Goal: Find specific page/section: Find specific page/section

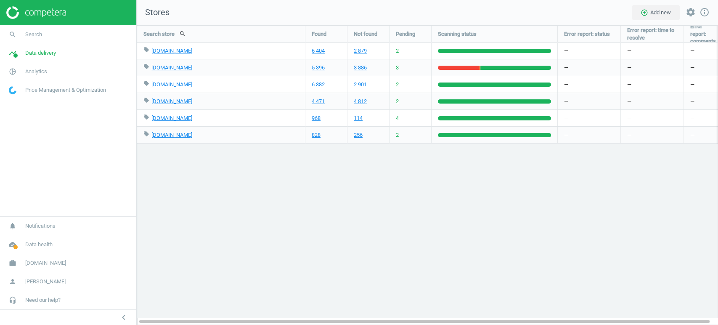
scroll to position [314, 595]
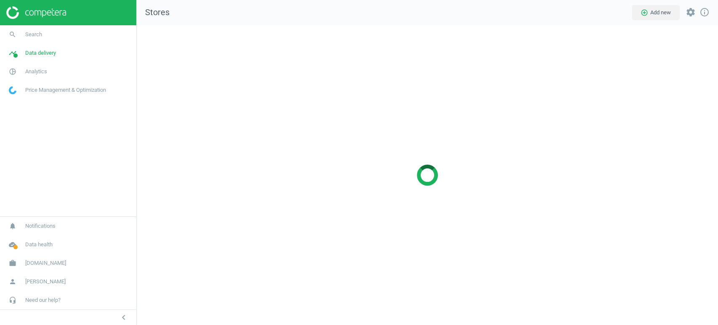
scroll to position [314, 595]
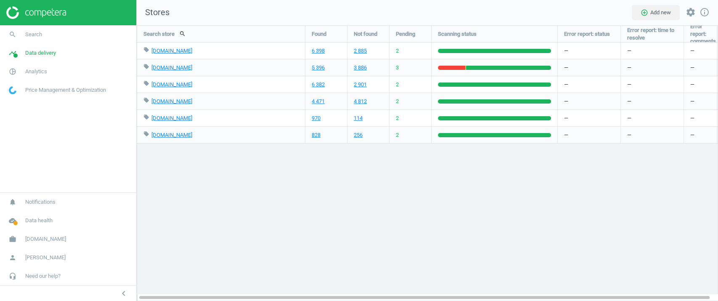
scroll to position [4, 4]
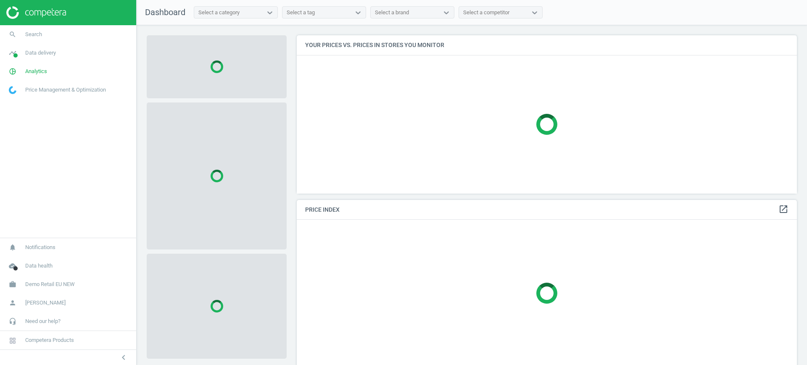
scroll to position [175, 509]
click at [51, 286] on span "Demo Retail EU NEW" at bounding box center [50, 285] width 50 height 8
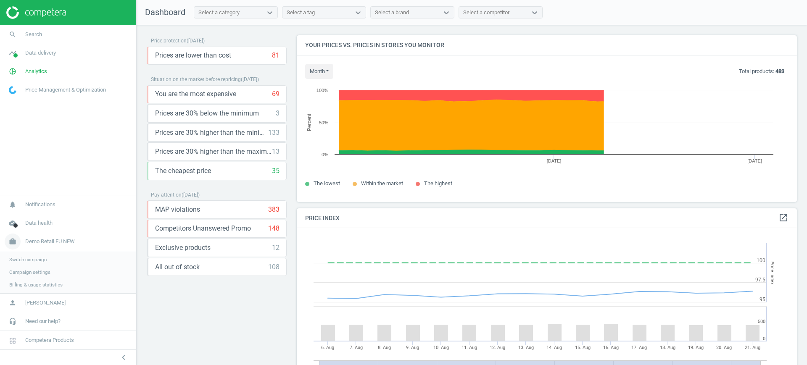
scroll to position [210, 509]
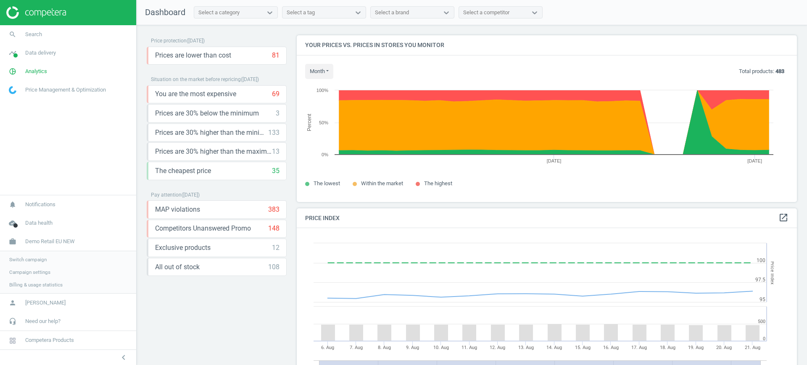
click at [24, 258] on span "Switch campaign" at bounding box center [27, 260] width 37 height 7
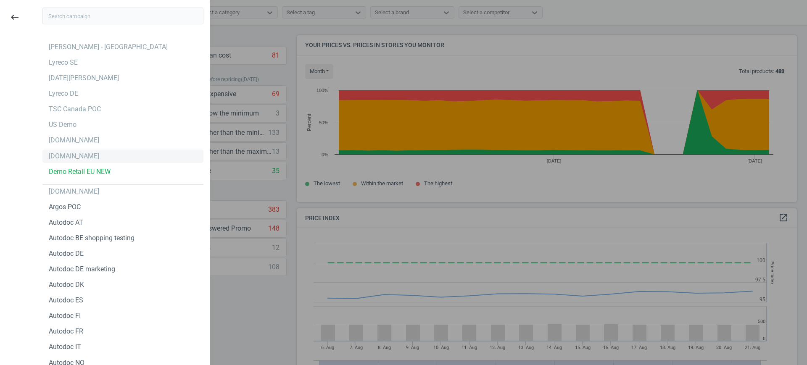
click at [63, 156] on div "[DOMAIN_NAME]" at bounding box center [122, 156] width 161 height 13
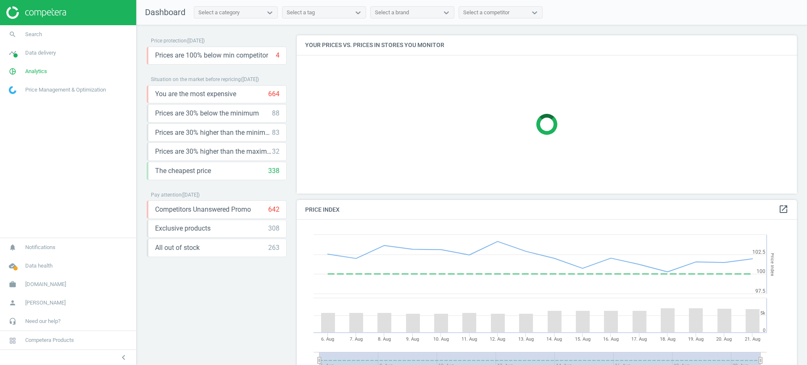
scroll to position [210, 509]
click at [47, 52] on span "Data delivery" at bounding box center [40, 53] width 31 height 8
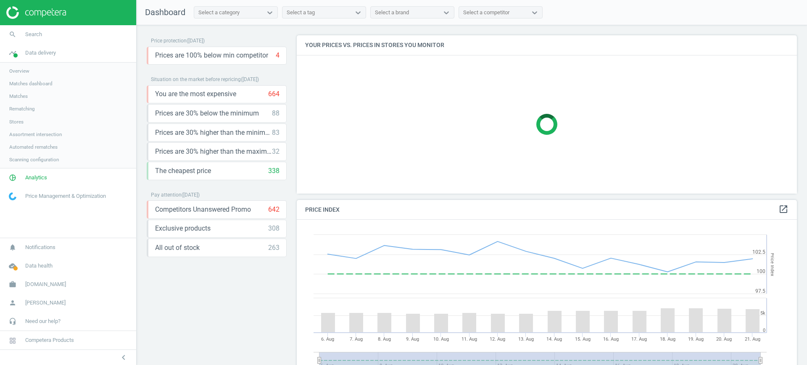
click at [18, 121] on span "Stores" at bounding box center [16, 122] width 14 height 7
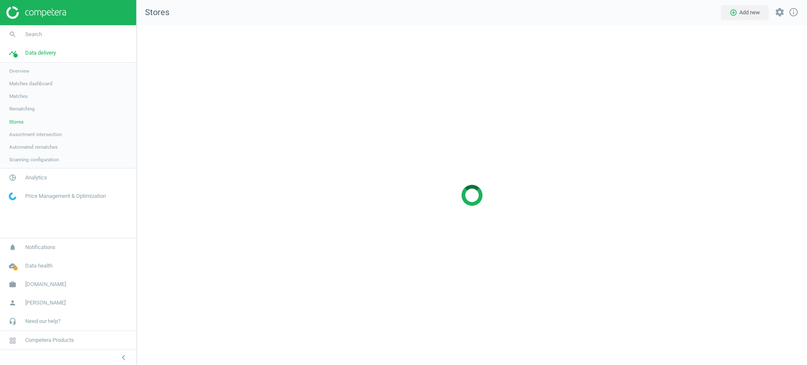
scroll to position [357, 687]
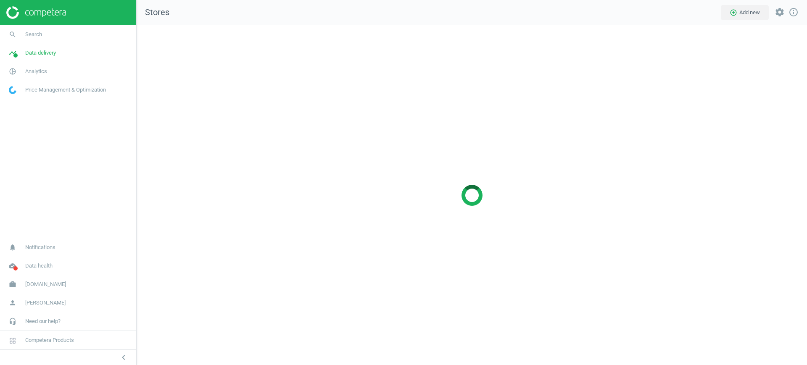
scroll to position [357, 687]
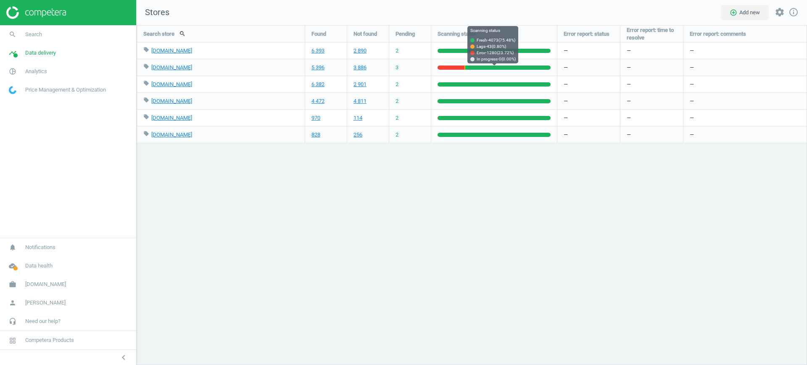
click at [447, 66] on div at bounding box center [451, 68] width 27 height 4
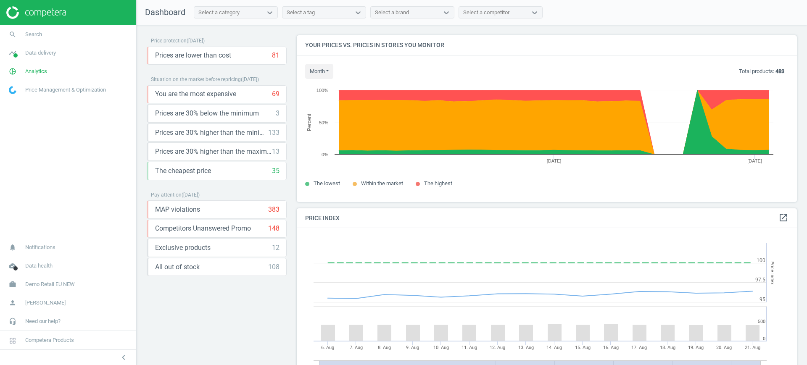
scroll to position [210, 509]
click at [51, 287] on span "Demo Retail EU NEW" at bounding box center [50, 285] width 50 height 8
click at [35, 261] on span "Switch campaign" at bounding box center [27, 260] width 37 height 7
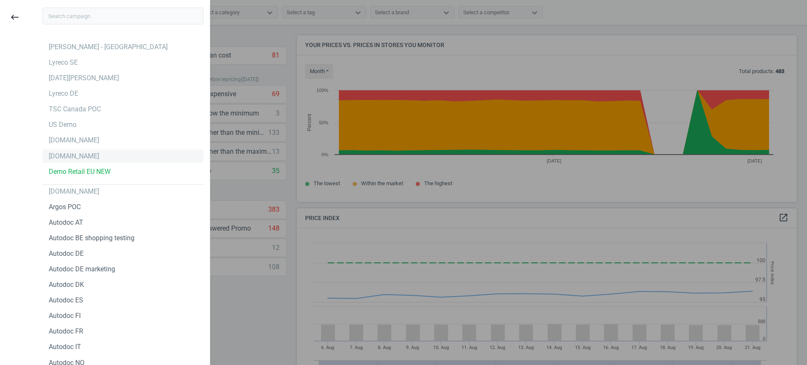
click at [58, 160] on div "bi.ua" at bounding box center [74, 156] width 50 height 9
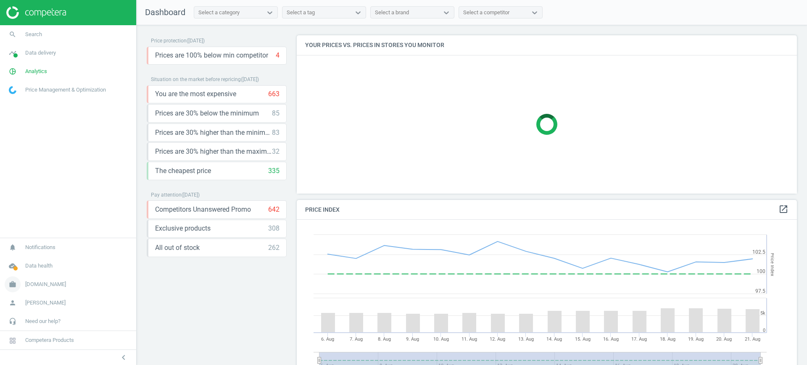
scroll to position [210, 509]
click at [58, 30] on link "search Search" at bounding box center [68, 34] width 136 height 19
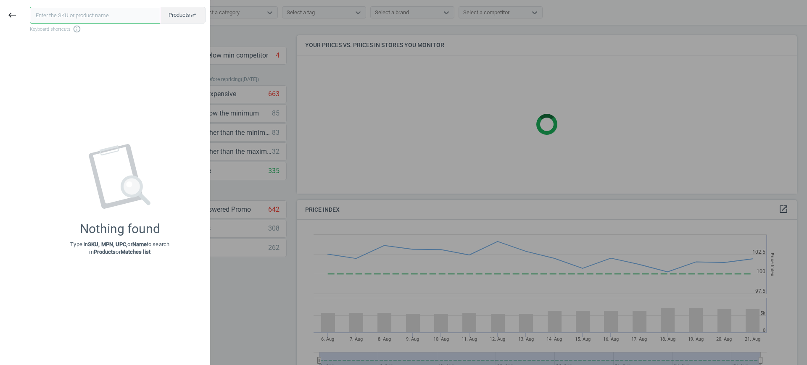
paste input "609590"
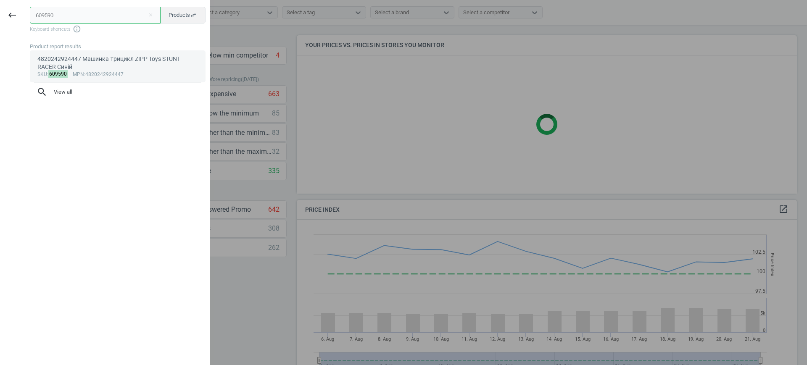
type input "609590"
click at [73, 72] on span "mpn" at bounding box center [78, 74] width 11 height 6
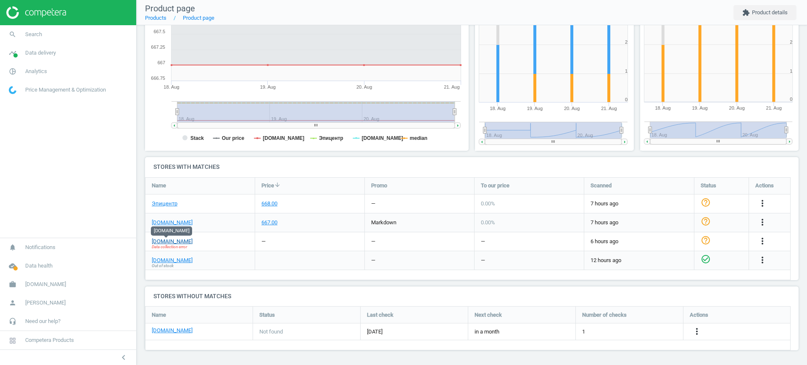
click at [171, 242] on link "[DOMAIN_NAME]" at bounding box center [172, 242] width 41 height 8
click at [236, 241] on div "antoshka.ua Data collection error" at bounding box center [199, 242] width 109 height 19
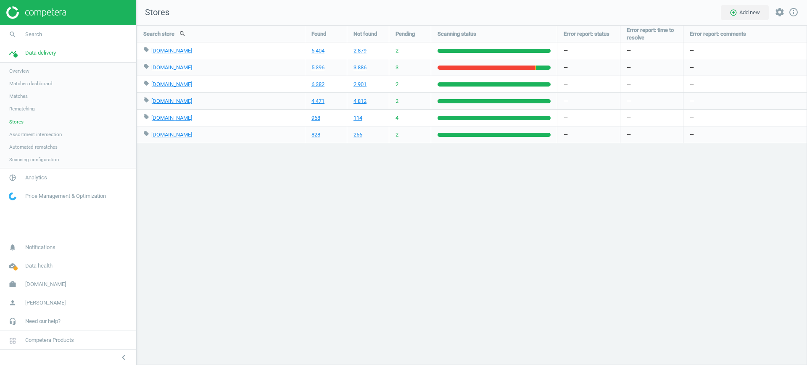
scroll to position [357, 687]
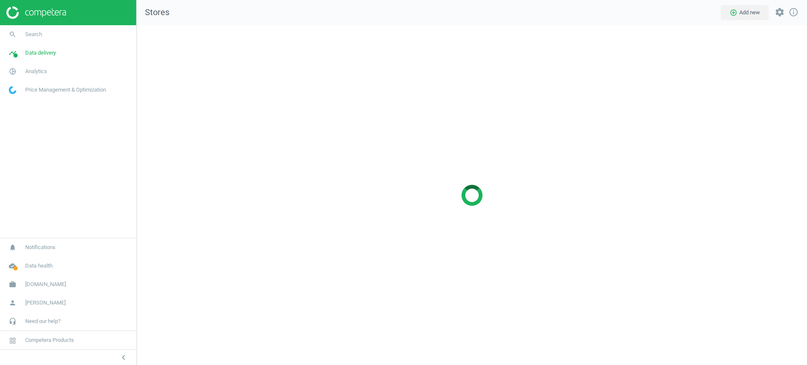
scroll to position [357, 687]
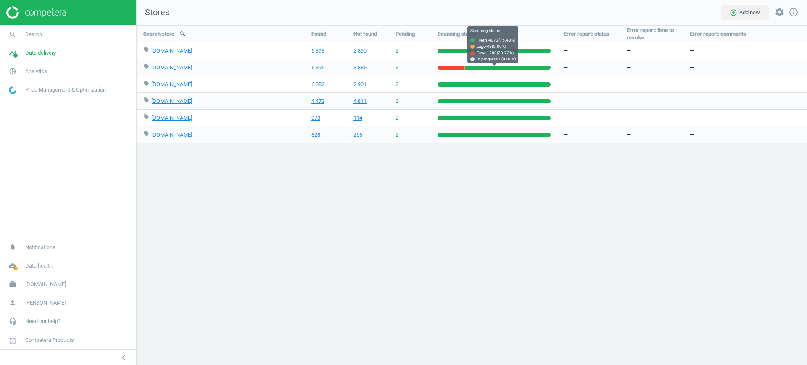
click at [459, 66] on div at bounding box center [451, 68] width 27 height 4
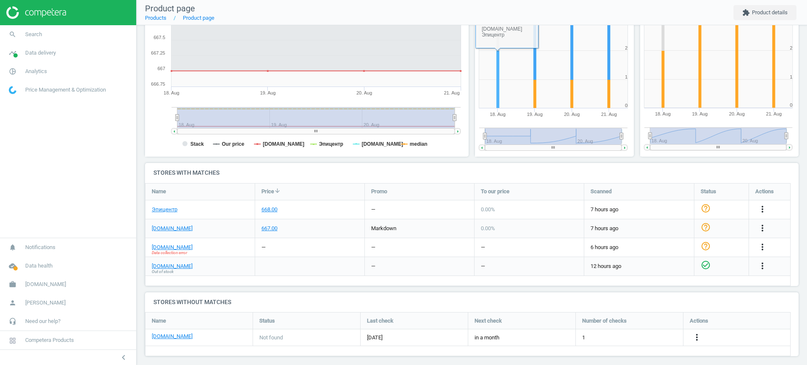
scroll to position [147, 0]
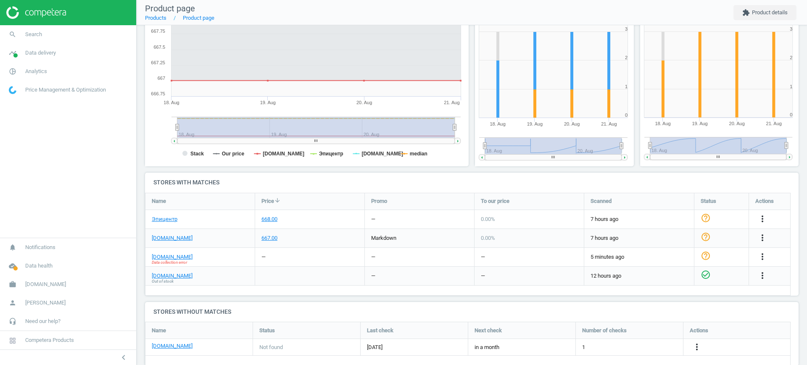
scroll to position [152, 0]
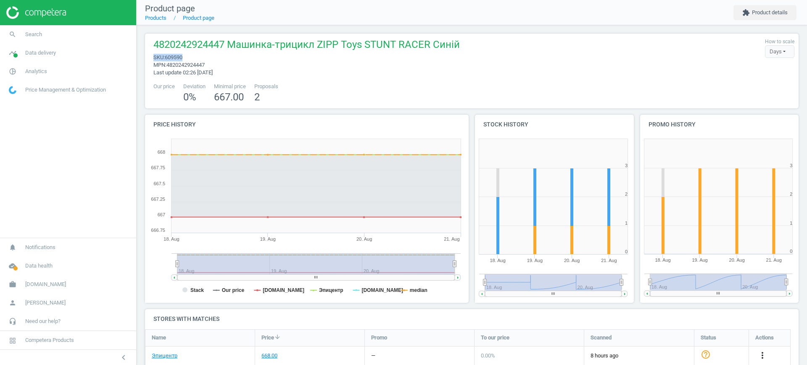
drag, startPoint x: 186, startPoint y: 56, endPoint x: 152, endPoint y: 57, distance: 34.5
click at [152, 57] on div "4820242924447 Машинка-трицикл ZIPP Toys STUNT RACER Синій sku : 609590 mpn : 48…" at bounding box center [304, 57] width 311 height 39
copy span "sku : 609590"
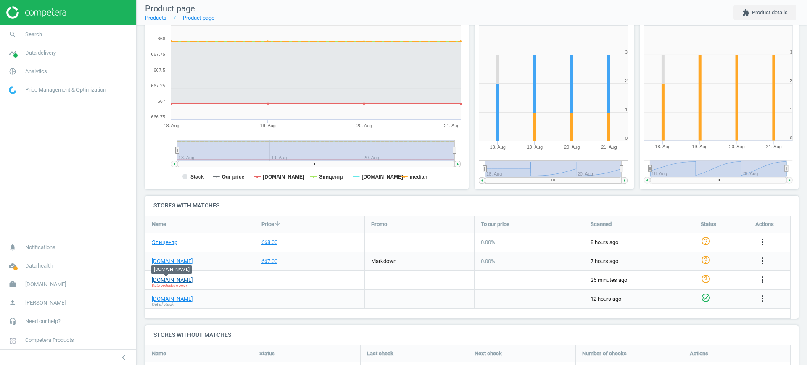
click at [158, 280] on link "antoshka.ua" at bounding box center [172, 281] width 41 height 8
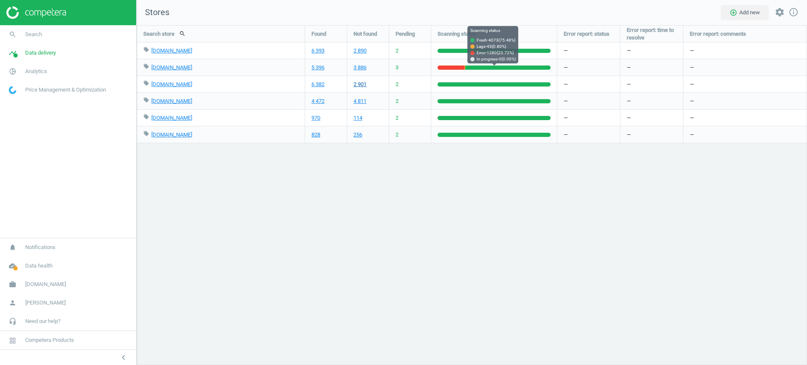
scroll to position [357, 687]
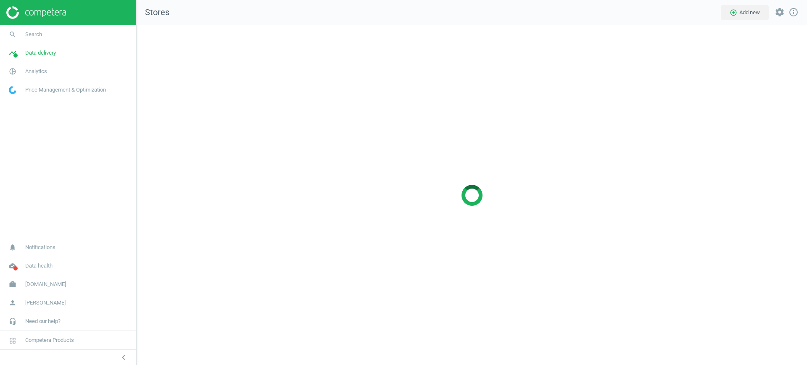
scroll to position [357, 687]
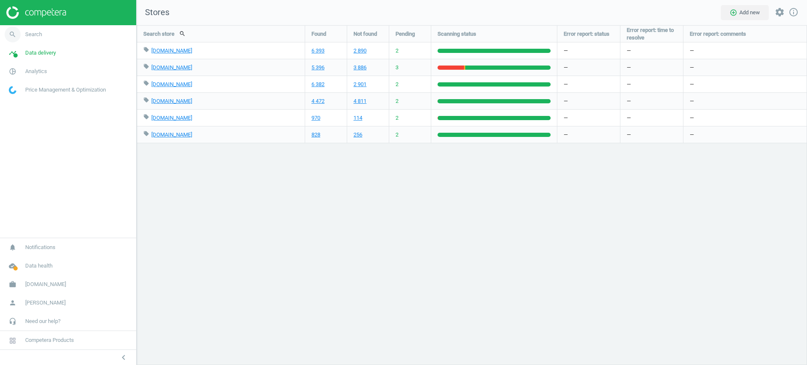
click at [38, 40] on link "search Search" at bounding box center [68, 34] width 136 height 19
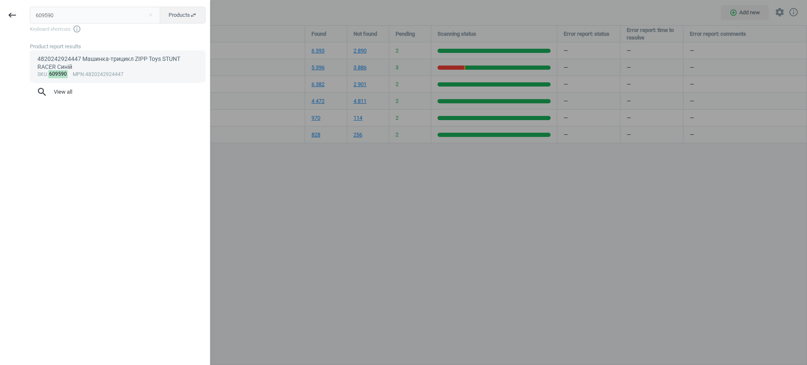
type input "609590"
click at [74, 64] on div "4820242924447 Машинка-трицикл ZIPP Toys STUNT RACER Синій" at bounding box center [117, 63] width 161 height 16
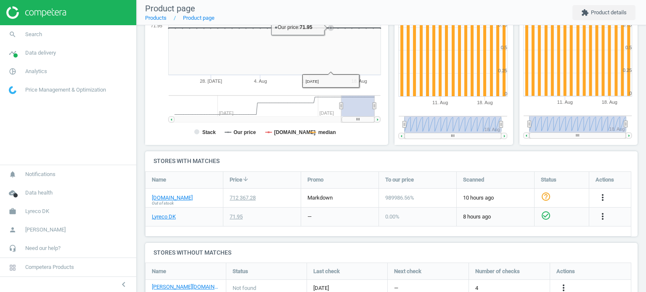
scroll to position [182, 0]
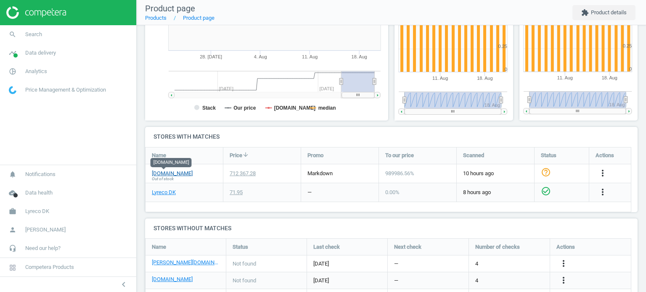
click at [170, 173] on link "[DOMAIN_NAME]" at bounding box center [172, 174] width 41 height 8
click at [606, 172] on icon "more_vert" at bounding box center [603, 173] width 10 height 10
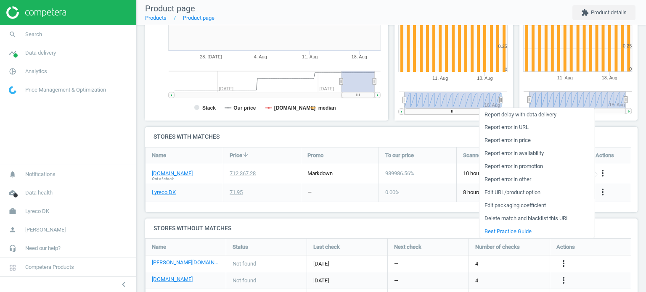
click at [551, 204] on link "Edit packaging coefficient" at bounding box center [536, 205] width 115 height 13
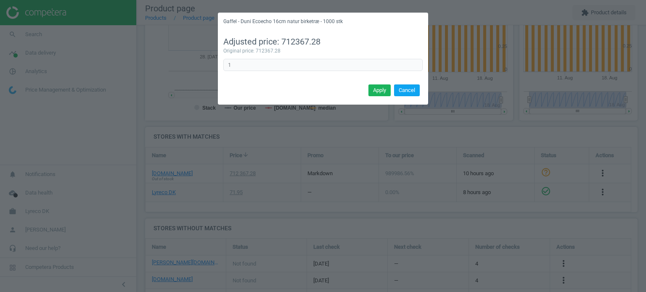
click at [409, 89] on button "Cancel" at bounding box center [407, 91] width 26 height 12
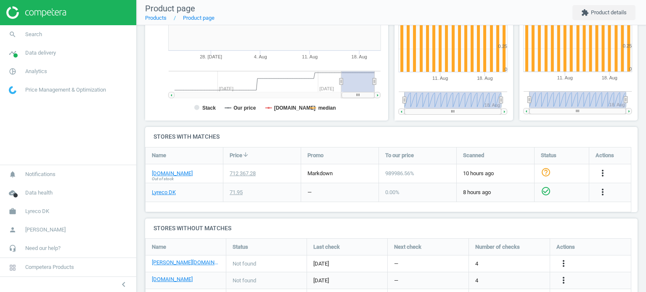
scroll to position [271, 0]
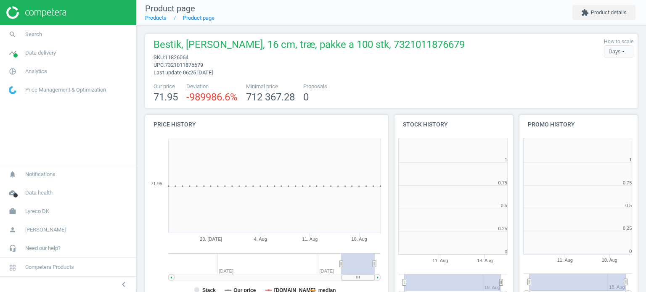
scroll to position [181, 130]
